Goal: Register for event/course

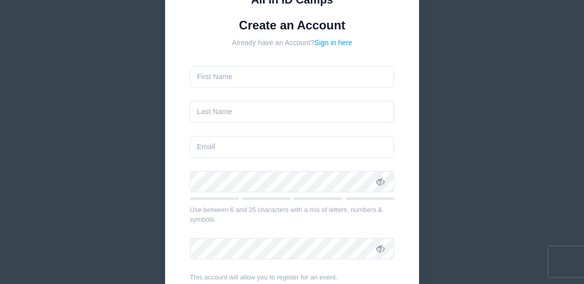
scroll to position [123, 0]
click at [221, 78] on input "text" at bounding box center [292, 77] width 205 height 22
type input "Apryl"
type input "[PERSON_NAME]"
type input "adhosek@yahoo.com"
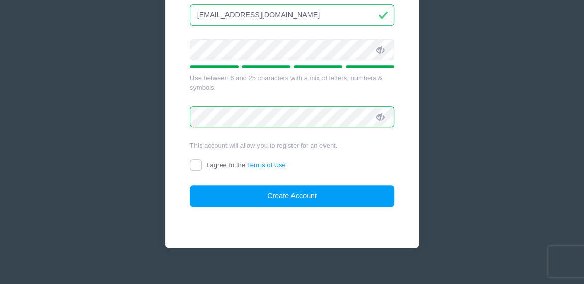
scroll to position [266, 0]
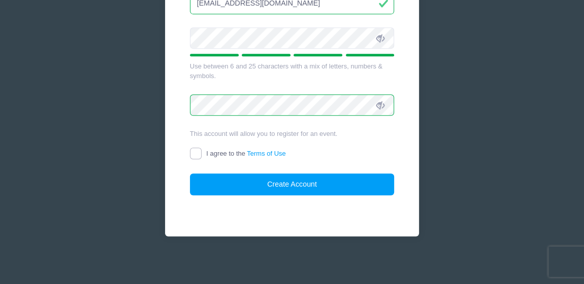
click at [192, 156] on input "I agree to the Terms of Use" at bounding box center [196, 154] width 12 height 12
checkbox input "true"
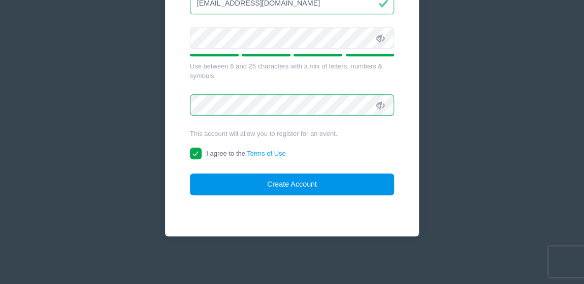
click at [247, 175] on button "Create Account" at bounding box center [292, 185] width 205 height 22
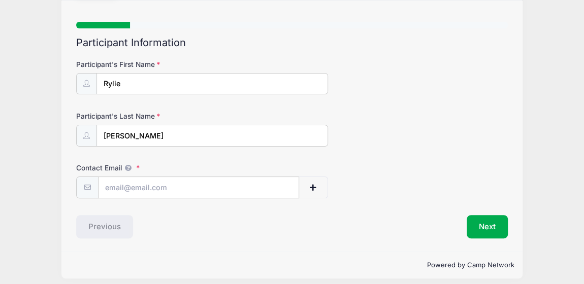
scroll to position [69, 0]
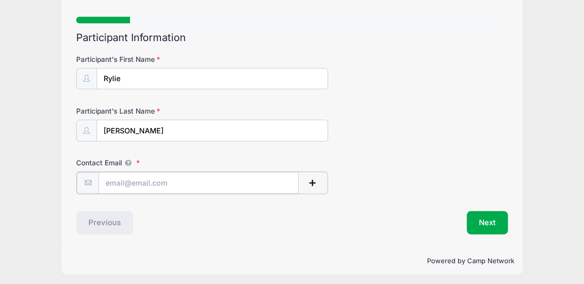
click at [147, 183] on input "Contact Email" at bounding box center [199, 183] width 200 height 22
type input "r"
type input "[EMAIL_ADDRESS][DOMAIN_NAME]"
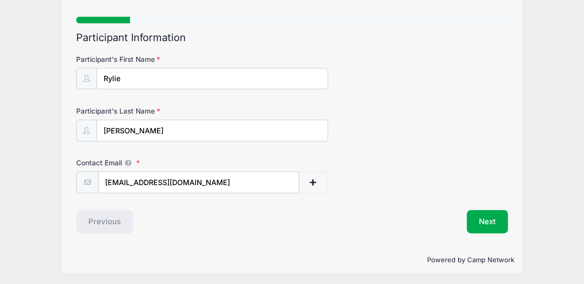
click at [198, 219] on div "Previous" at bounding box center [181, 221] width 221 height 23
click at [477, 215] on button "Next" at bounding box center [487, 221] width 41 height 23
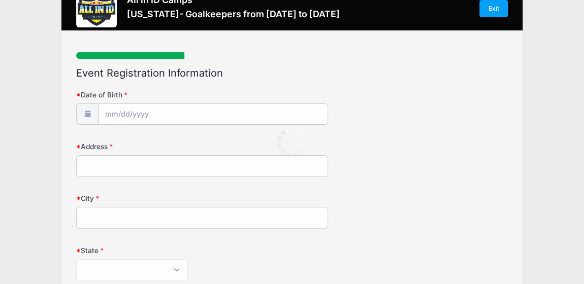
scroll to position [0, 0]
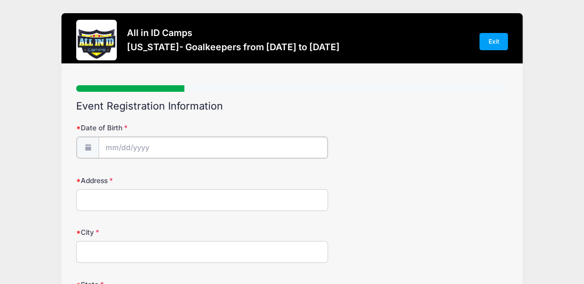
click at [125, 152] on input "Date of Birth" at bounding box center [213, 148] width 229 height 22
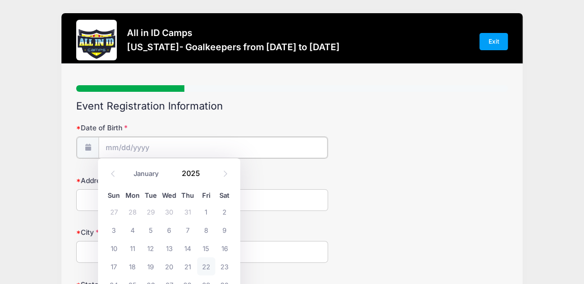
click at [104, 149] on input "Date of Birth" at bounding box center [213, 148] width 229 height 22
click at [193, 176] on input "2025" at bounding box center [193, 173] width 33 height 15
click at [204, 176] on span at bounding box center [206, 177] width 7 height 8
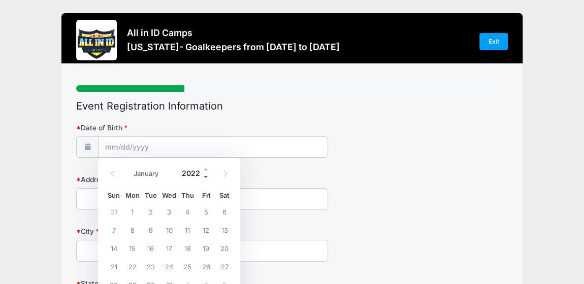
click at [204, 176] on span at bounding box center [206, 177] width 7 height 8
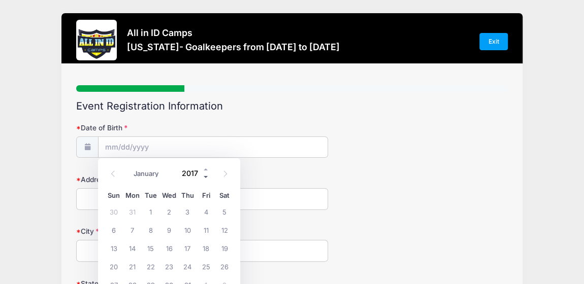
click at [204, 176] on span at bounding box center [206, 177] width 7 height 8
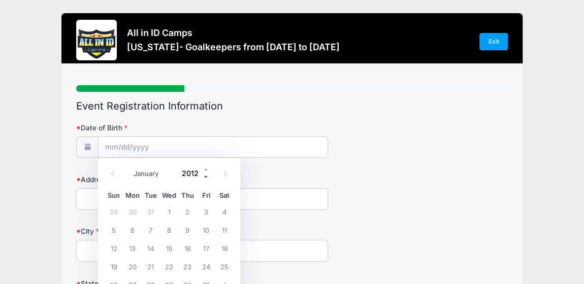
click at [204, 176] on span at bounding box center [206, 177] width 7 height 8
type input "2008"
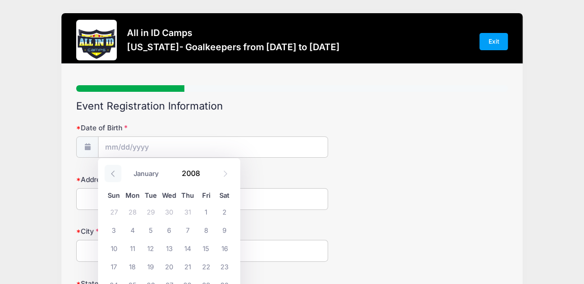
click at [114, 175] on icon at bounding box center [113, 174] width 7 height 7
click at [222, 173] on icon at bounding box center [225, 174] width 7 height 7
select select "9"
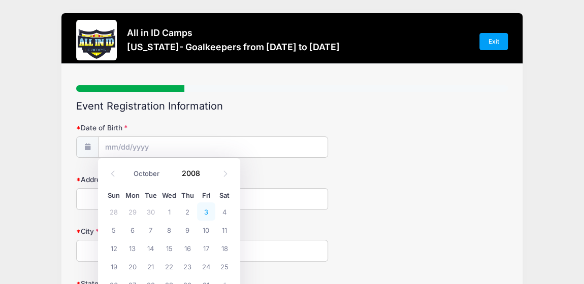
click at [206, 214] on span "3" at bounding box center [206, 212] width 18 height 18
type input "10/03/2008"
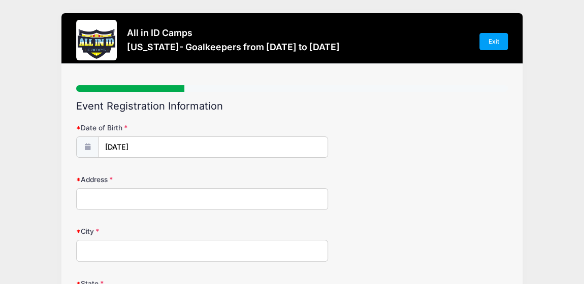
click at [125, 207] on input "Address" at bounding box center [202, 199] width 252 height 22
type input "1094 HEATHROW DR"
type input "EUGENE"
type input "97402"
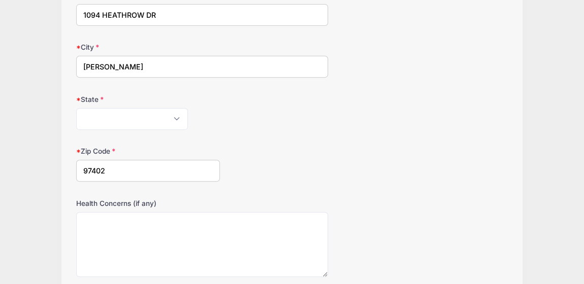
scroll to position [184, 0]
click at [128, 120] on select "Alabama Alaska American Samoa Arizona Arkansas Armed Forces Africa Armed Forces…" at bounding box center [132, 119] width 112 height 22
select select "OR"
click at [76, 108] on select "Alabama Alaska American Samoa Arizona Arkansas Armed Forces Africa Armed Forces…" at bounding box center [132, 119] width 112 height 22
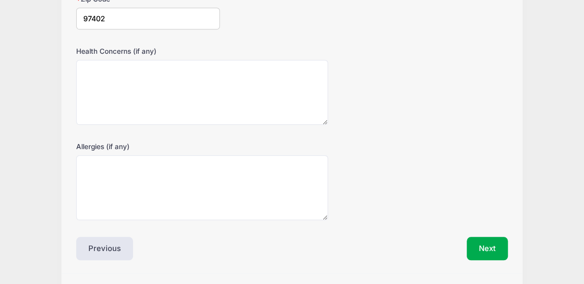
scroll to position [362, 0]
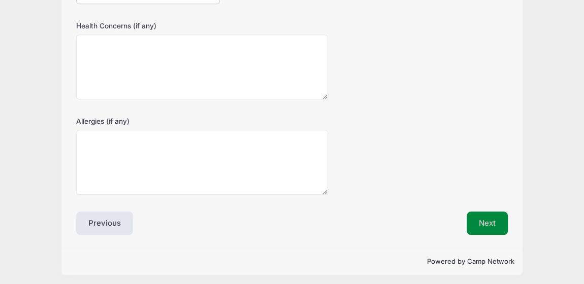
click at [491, 212] on button "Next" at bounding box center [487, 223] width 41 height 23
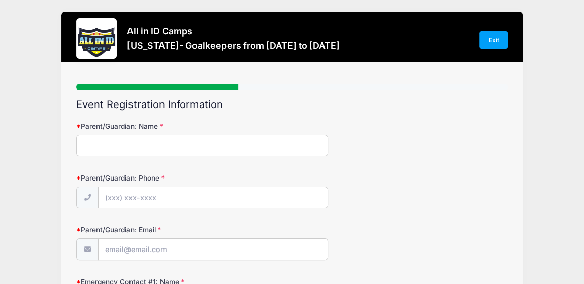
scroll to position [0, 0]
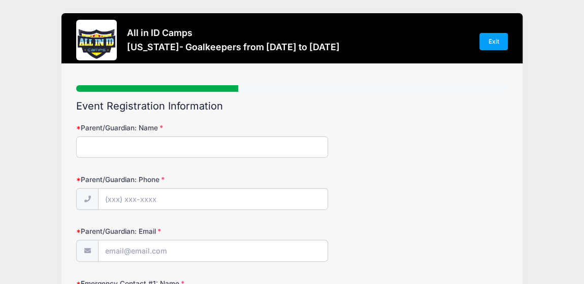
click at [127, 149] on input "Parent/Guardian: Name" at bounding box center [202, 148] width 252 height 22
type input "Apryl Hosek"
click at [126, 203] on input "Parent/Guardian: Phone" at bounding box center [213, 200] width 229 height 22
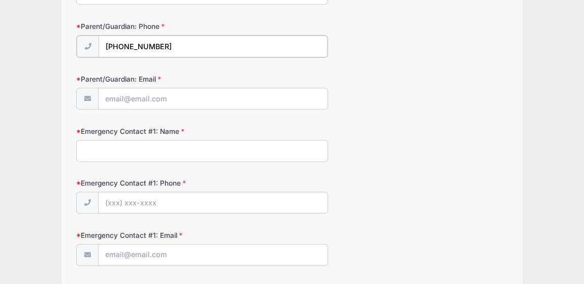
scroll to position [154, 0]
type input "(541) 556-0718"
click at [147, 100] on input "Parent/Guardian: Email" at bounding box center [213, 98] width 229 height 22
type input "adhosek@yahoo.com"
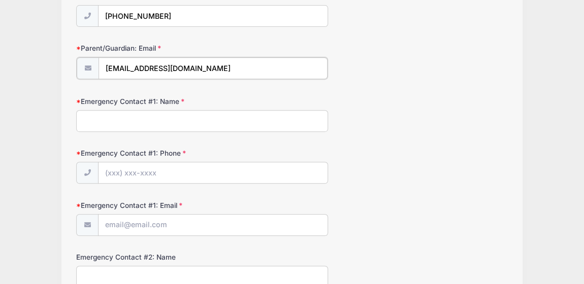
scroll to position [183, 0]
click at [138, 122] on input "Emergency Contact #1: Name" at bounding box center [202, 120] width 252 height 22
type input "S"
type input "Ryan Hosek"
type input "(541) 214-8514"
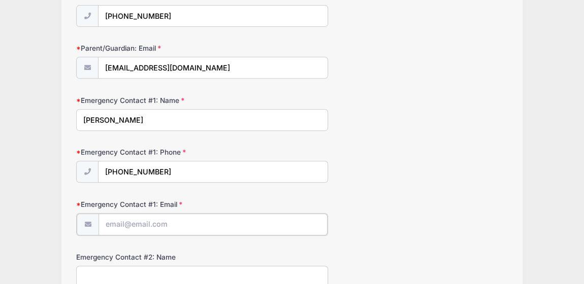
click at [142, 223] on input "Emergency Contact #1: Email" at bounding box center [213, 225] width 229 height 22
type input "adhosek@yahoo.com"
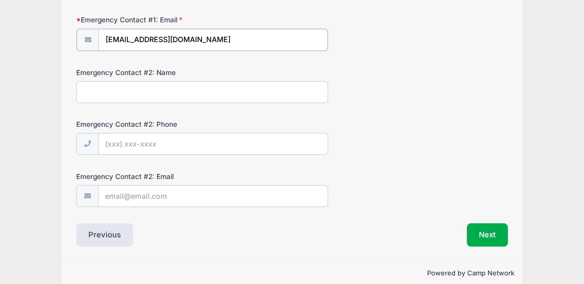
scroll to position [369, 0]
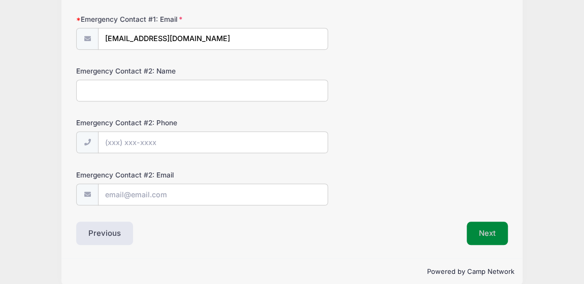
click at [495, 229] on button "Next" at bounding box center [487, 233] width 41 height 23
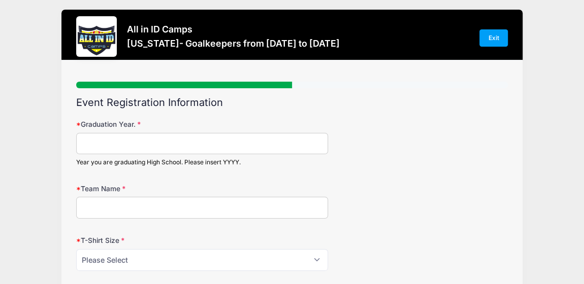
scroll to position [0, 0]
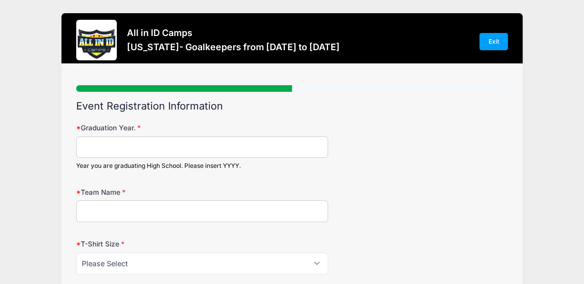
click at [114, 145] on input "Graduation Year." at bounding box center [202, 148] width 252 height 22
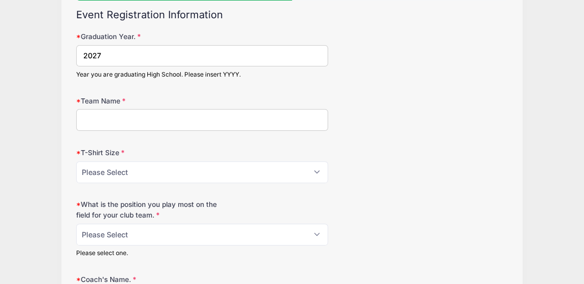
scroll to position [92, 0]
type input "2027"
click at [121, 121] on input "Team Name" at bounding box center [202, 120] width 252 height 22
click at [142, 170] on select "Please Select YM YL AS AM AL AXL" at bounding box center [202, 172] width 252 height 22
select select "AS"
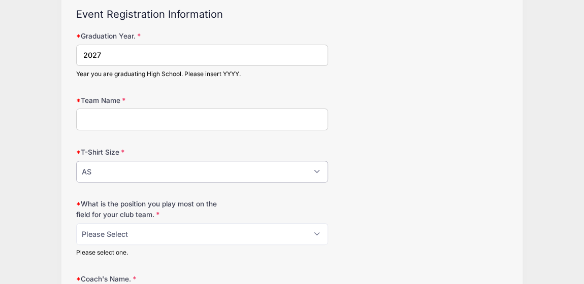
click at [76, 161] on select "Please Select YM YL AS AM AL AXL" at bounding box center [202, 172] width 252 height 22
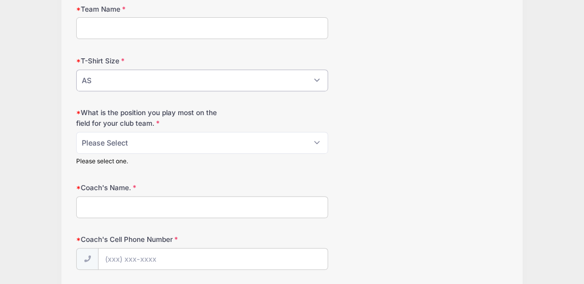
scroll to position [184, 0]
click at [143, 140] on select "Please Select 1-GK 2-RB 3-LB 4-CB 5-CB 6-DCM 7- Right Winger 8- CM 9-Striker 10…" at bounding box center [202, 142] width 252 height 22
select select "1-GK"
click at [76, 131] on select "Please Select 1-GK 2-RB 3-LB 4-CB 5-CB 6-DCM 7- Right Winger 8- CM 9-Striker 10…" at bounding box center [202, 142] width 252 height 22
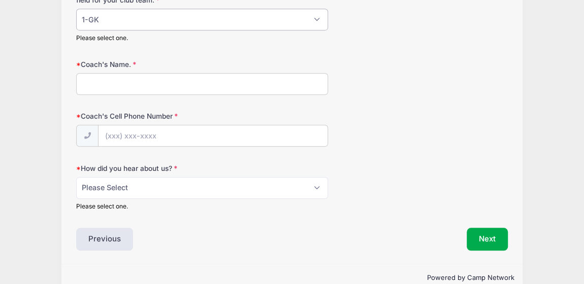
scroll to position [307, 0]
click at [147, 83] on input "Coach's Name." at bounding box center [202, 84] width 252 height 22
type input "Brandy"
click at [139, 181] on select "Please Select Email Website Friend Coach Facebook Instagram Google Card at Tour…" at bounding box center [202, 188] width 252 height 22
select select "Website"
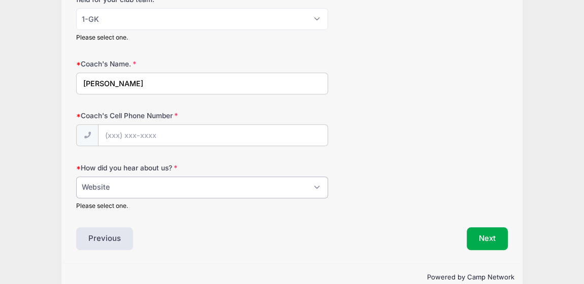
click at [76, 177] on select "Please Select Email Website Friend Coach Facebook Instagram Google Card at Tour…" at bounding box center [202, 188] width 252 height 22
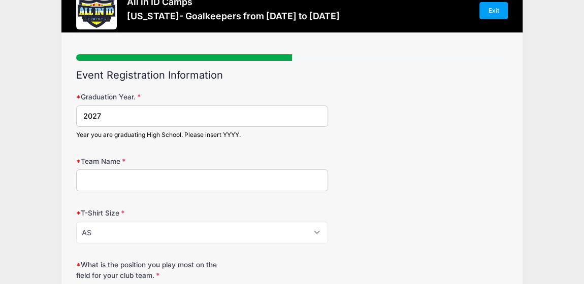
scroll to position [30, 0]
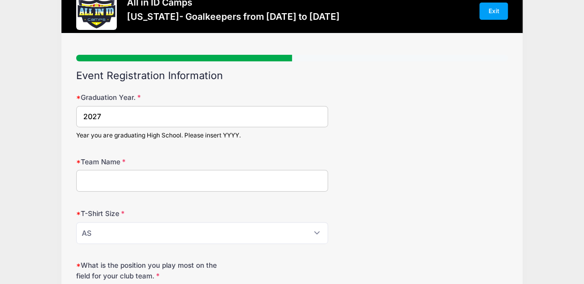
click at [127, 179] on input "Team Name" at bounding box center [202, 181] width 252 height 22
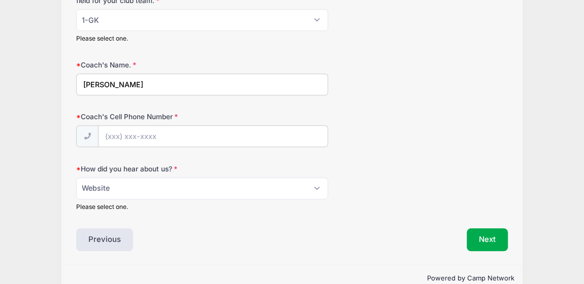
type input "NEHS"
click at [136, 134] on input "Coach's Cell Phone Number" at bounding box center [213, 137] width 229 height 22
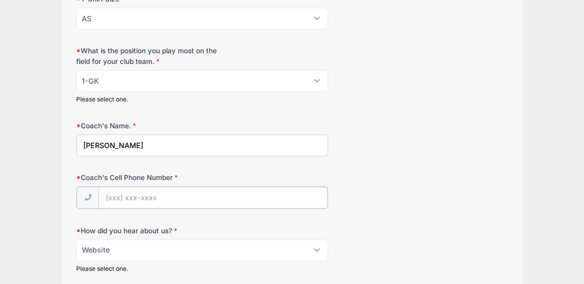
scroll to position [245, 0]
click at [128, 141] on input "Brandy" at bounding box center [202, 146] width 252 height 22
drag, startPoint x: 161, startPoint y: 145, endPoint x: 59, endPoint y: 149, distance: 102.1
click at [59, 149] on div "All in ID Camps California- Goalkeepers from 12/12 to 12/13/2025 Exit Step 4 /7…" at bounding box center [291, 60] width 553 height 611
type input "Brandy Wormdahl"
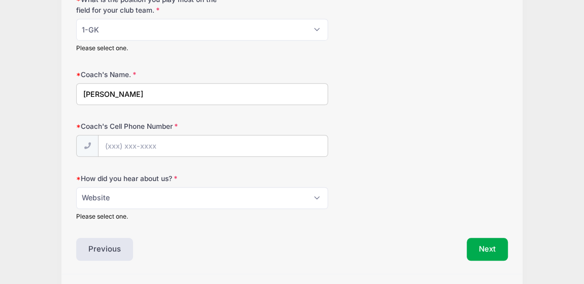
scroll to position [323, 0]
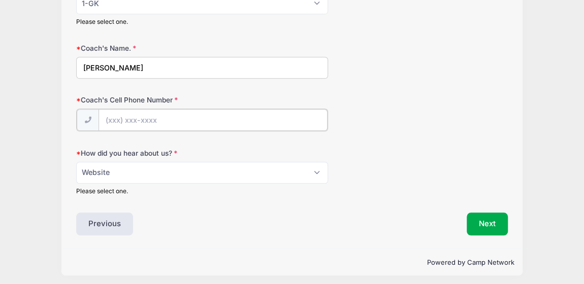
click at [158, 121] on input "Coach's Cell Phone Number" at bounding box center [213, 120] width 229 height 22
click at [114, 116] on input "Coach's Cell Phone Number" at bounding box center [213, 120] width 229 height 22
type input "(541) 912-7244"
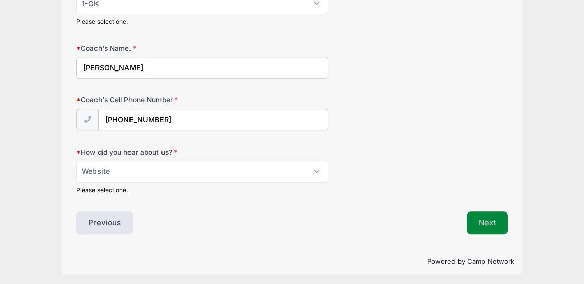
click at [478, 214] on button "Next" at bounding box center [487, 223] width 41 height 23
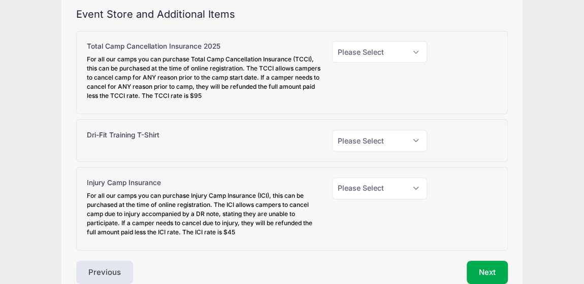
scroll to position [92, 0]
click at [381, 57] on select "Please Select Yes (+$95.00) No" at bounding box center [379, 52] width 95 height 22
select select "1"
click at [332, 41] on select "Please Select Yes (+$95.00) No" at bounding box center [379, 52] width 95 height 22
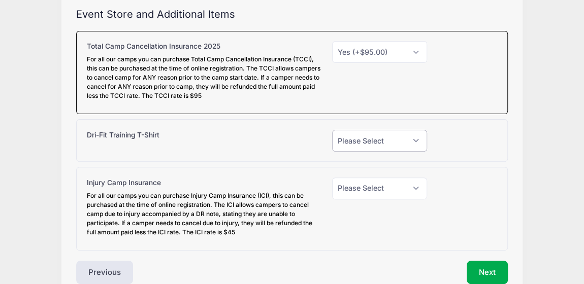
click at [361, 147] on select "Please Select Yes (+$30.00) No" at bounding box center [379, 141] width 95 height 22
click at [234, 153] on div "Dri-Fit Training T-Shirt Please Select Yes (+$30.00) No" at bounding box center [292, 140] width 432 height 43
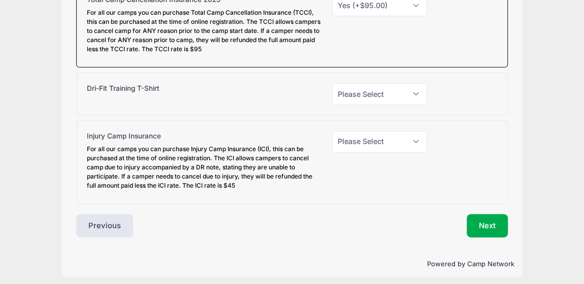
scroll to position [143, 0]
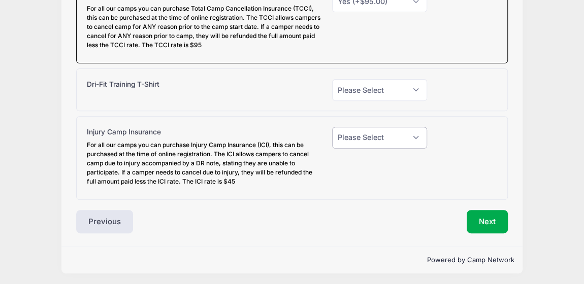
click at [364, 138] on select "Please Select Yes (+$45.00) No" at bounding box center [379, 138] width 95 height 22
click at [453, 135] on div at bounding box center [467, 158] width 70 height 63
click at [487, 217] on button "Next" at bounding box center [487, 221] width 41 height 23
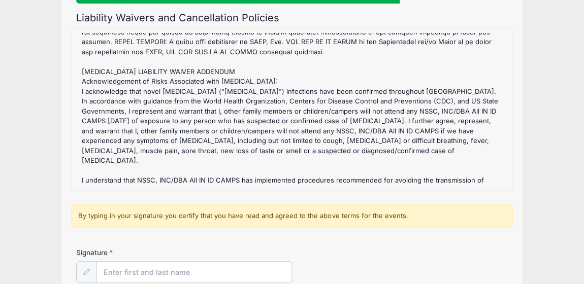
scroll to position [191, 0]
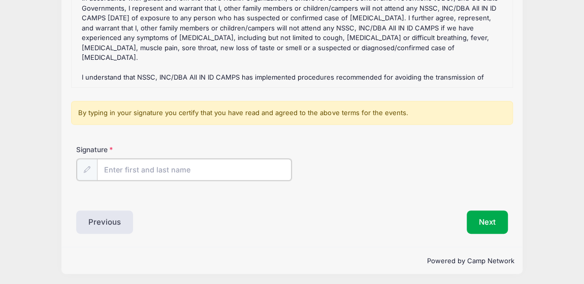
click at [136, 170] on input "Signature" at bounding box center [194, 170] width 194 height 22
type input "Apryl Hosek"
click at [263, 206] on div "Liability Waivers and Cancellation Policies California- Goalkeepers Refund Poli…" at bounding box center [292, 71] width 432 height 324
click at [477, 214] on button "Next" at bounding box center [487, 221] width 41 height 23
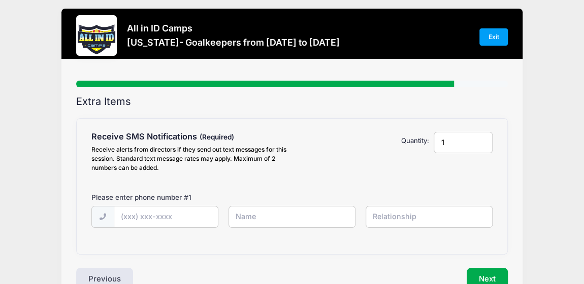
scroll to position [0, 0]
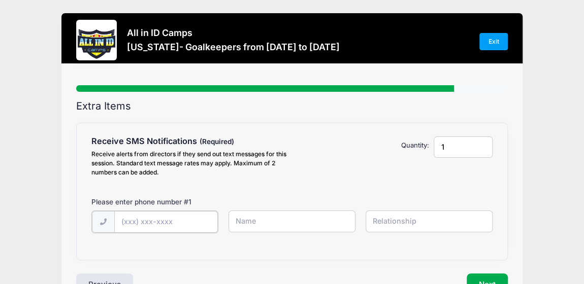
click at [0, 0] on input "text" at bounding box center [0, 0] width 0 height 0
type input "(541) 556-0718"
click at [0, 0] on input "text" at bounding box center [0, 0] width 0 height 0
type input "Apryl"
click at [0, 0] on input "text" at bounding box center [0, 0] width 0 height 0
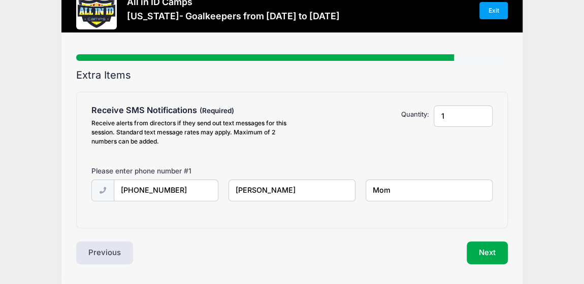
scroll to position [63, 0]
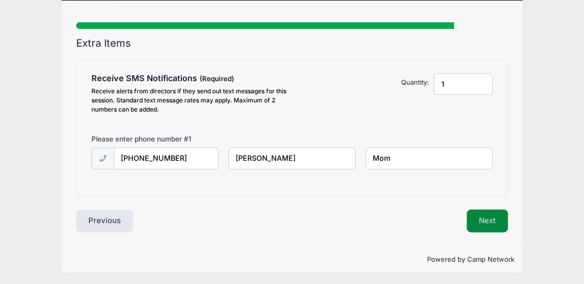
type input "Mom"
click at [481, 220] on button "Next" at bounding box center [487, 221] width 41 height 23
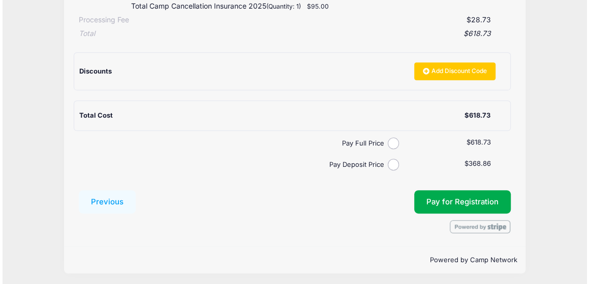
scroll to position [246, 0]
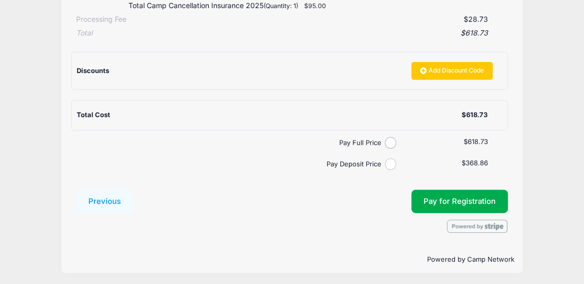
click at [389, 167] on input "Pay Deposit Price" at bounding box center [391, 164] width 12 height 12
radio input "true"
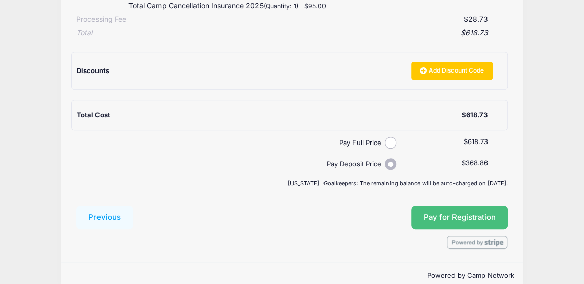
click at [453, 217] on span "Pay for Registration" at bounding box center [459, 217] width 72 height 9
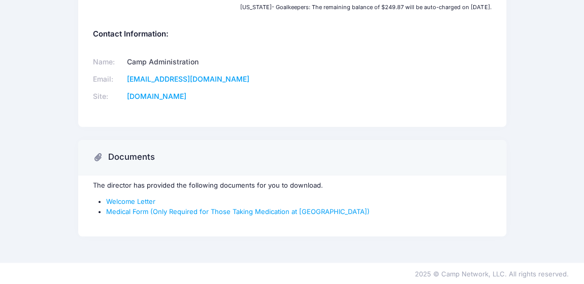
scroll to position [380, 0]
click at [135, 200] on link "Welcome Letter" at bounding box center [130, 201] width 49 height 8
click at [135, 201] on link "Welcome Letter" at bounding box center [130, 201] width 49 height 8
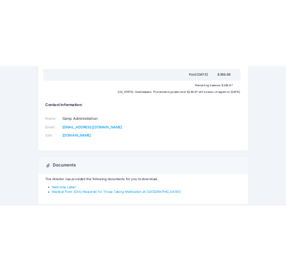
scroll to position [335, 0]
